Goal: Information Seeking & Learning: Learn about a topic

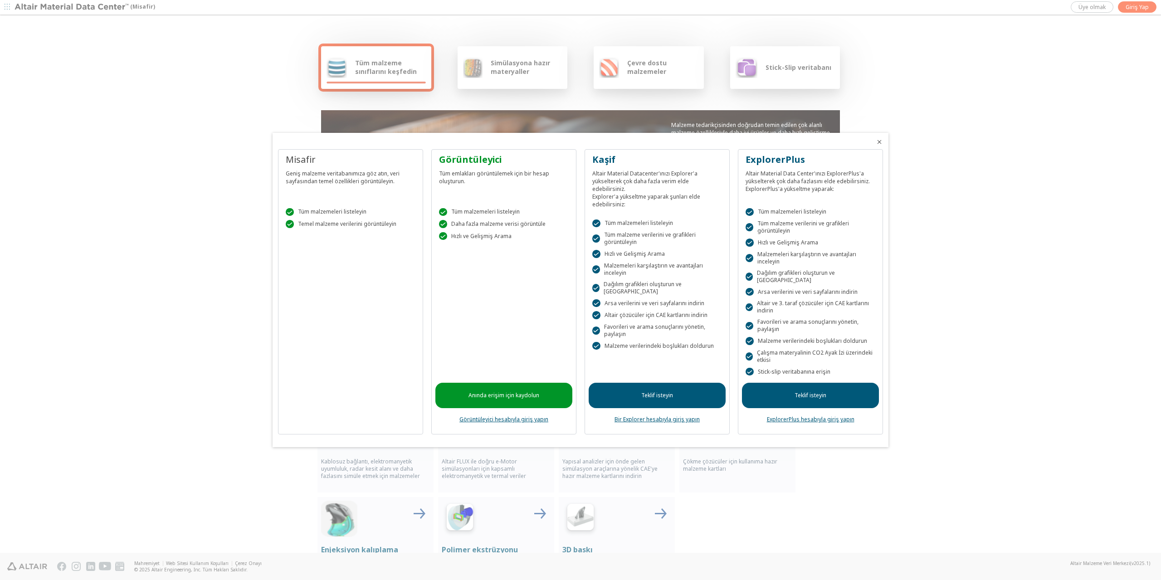
click at [879, 144] on icon "Kapalı" at bounding box center [878, 141] width 7 height 7
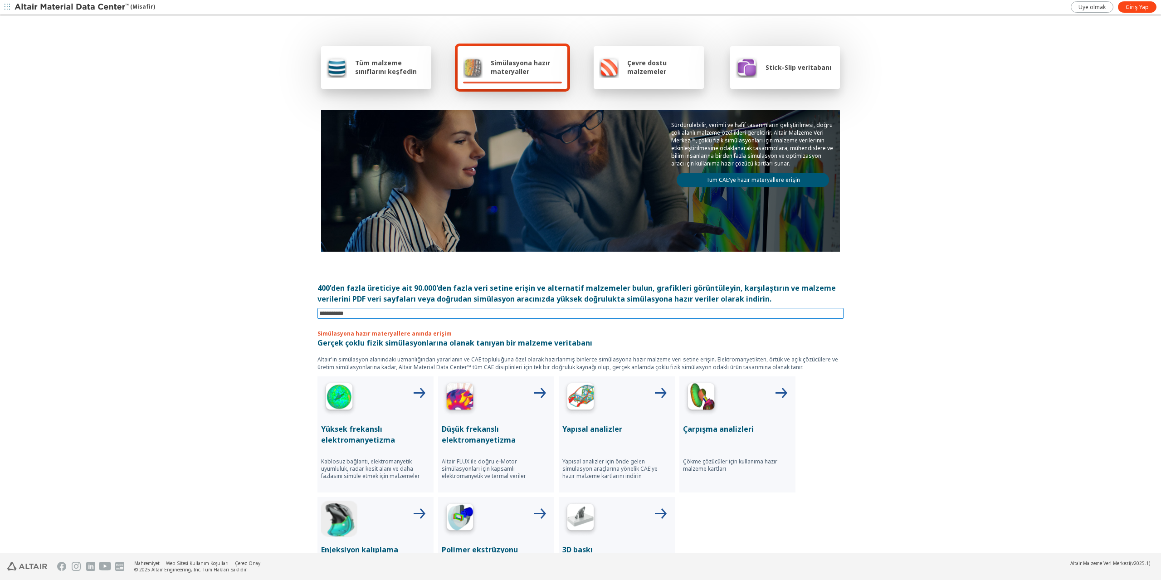
click at [383, 313] on input at bounding box center [581, 313] width 524 height 10
type input "**"
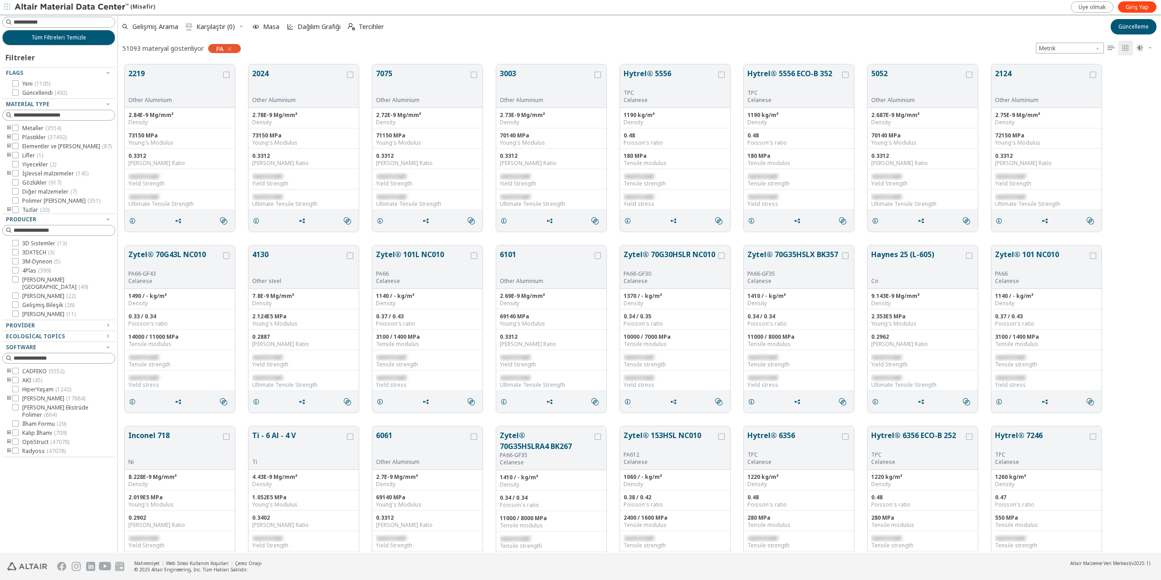
scroll to position [488, 1036]
